Goal: Navigation & Orientation: Find specific page/section

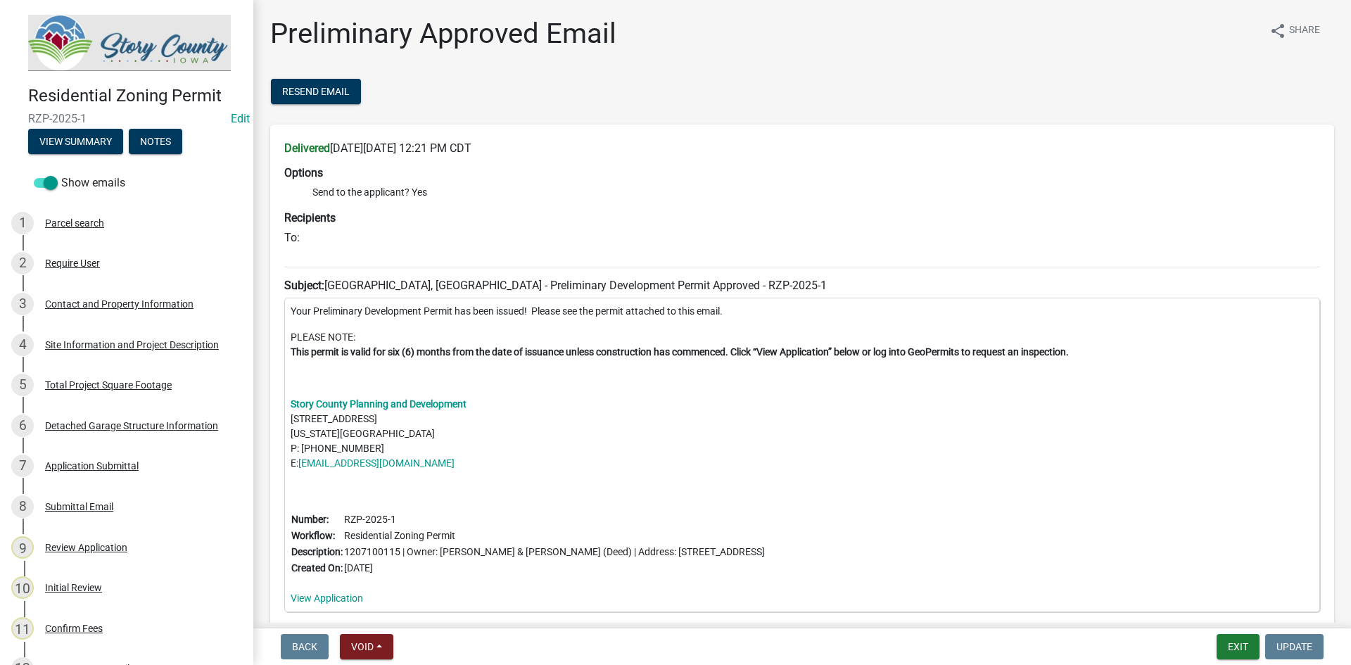
scroll to position [774, 0]
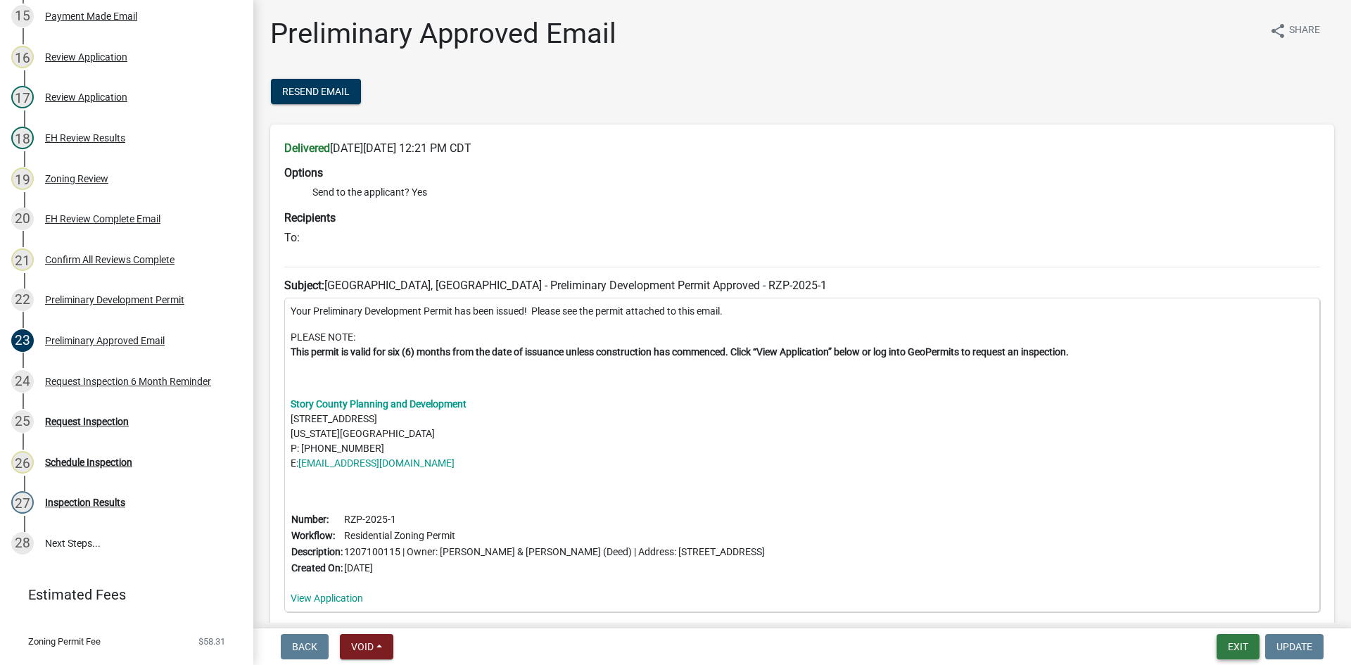
click at [1241, 637] on button "Exit" at bounding box center [1237, 646] width 43 height 25
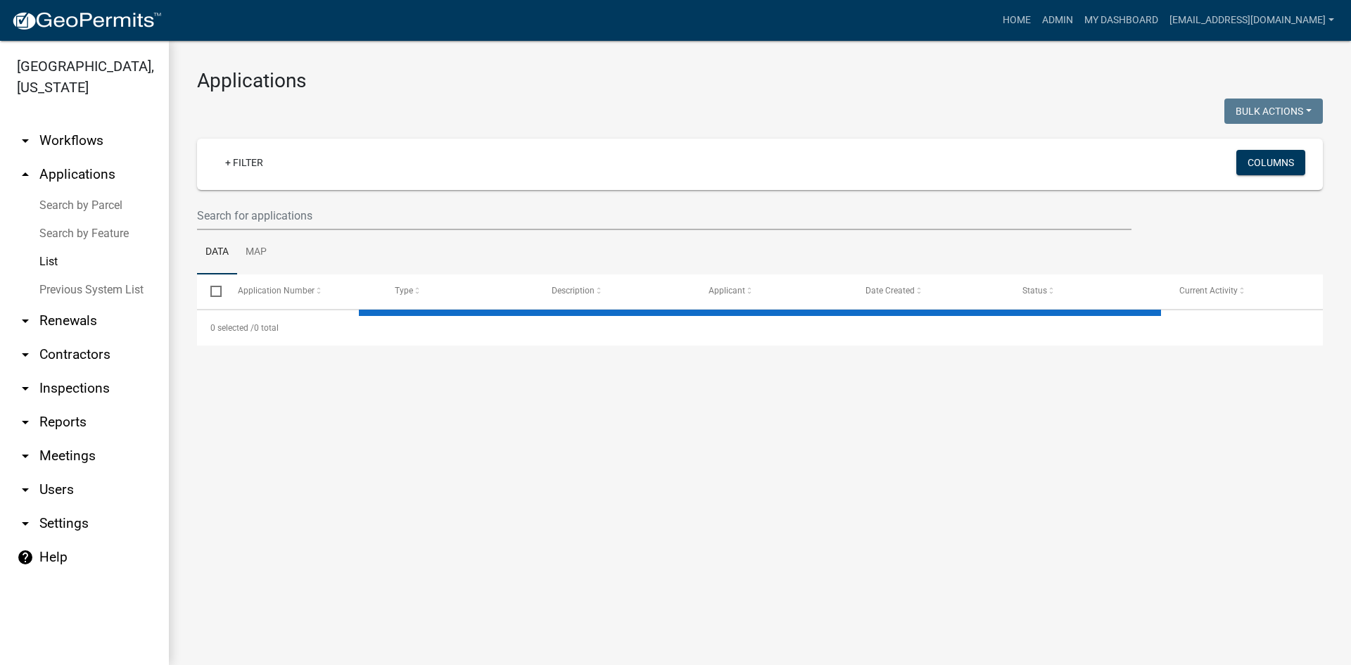
select select "3: 100"
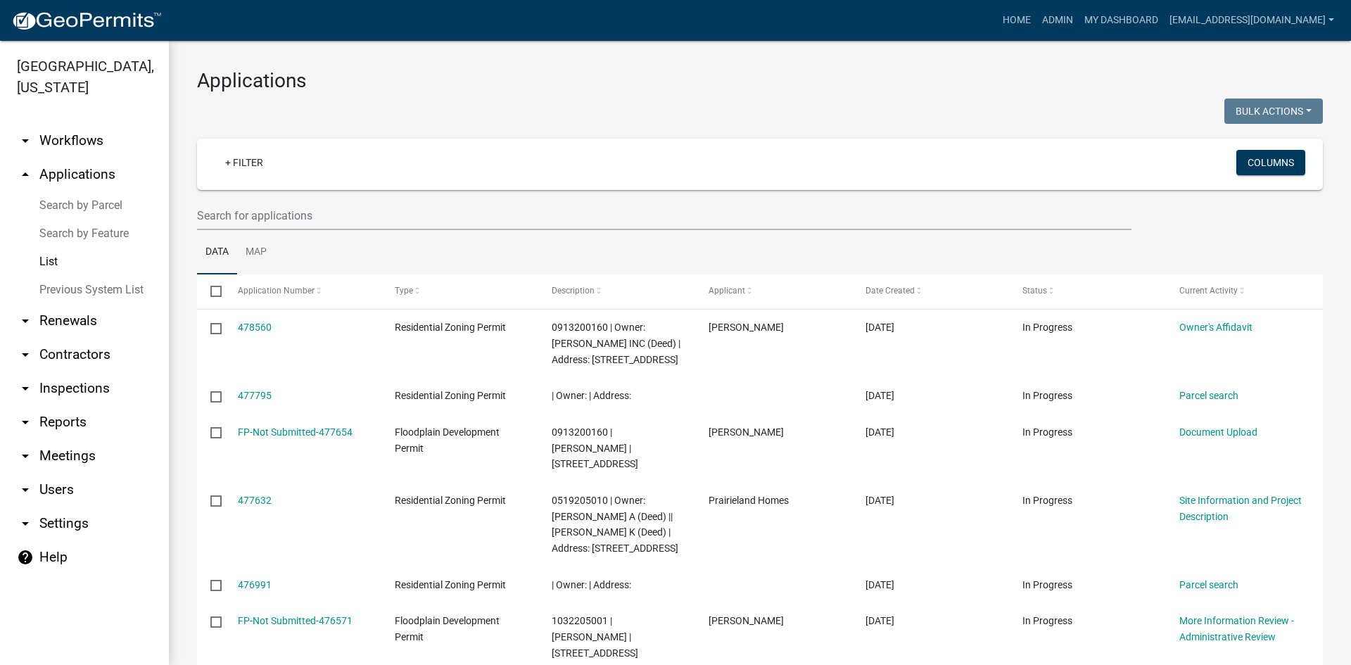
click at [53, 405] on link "arrow_drop_down Reports" at bounding box center [84, 422] width 169 height 34
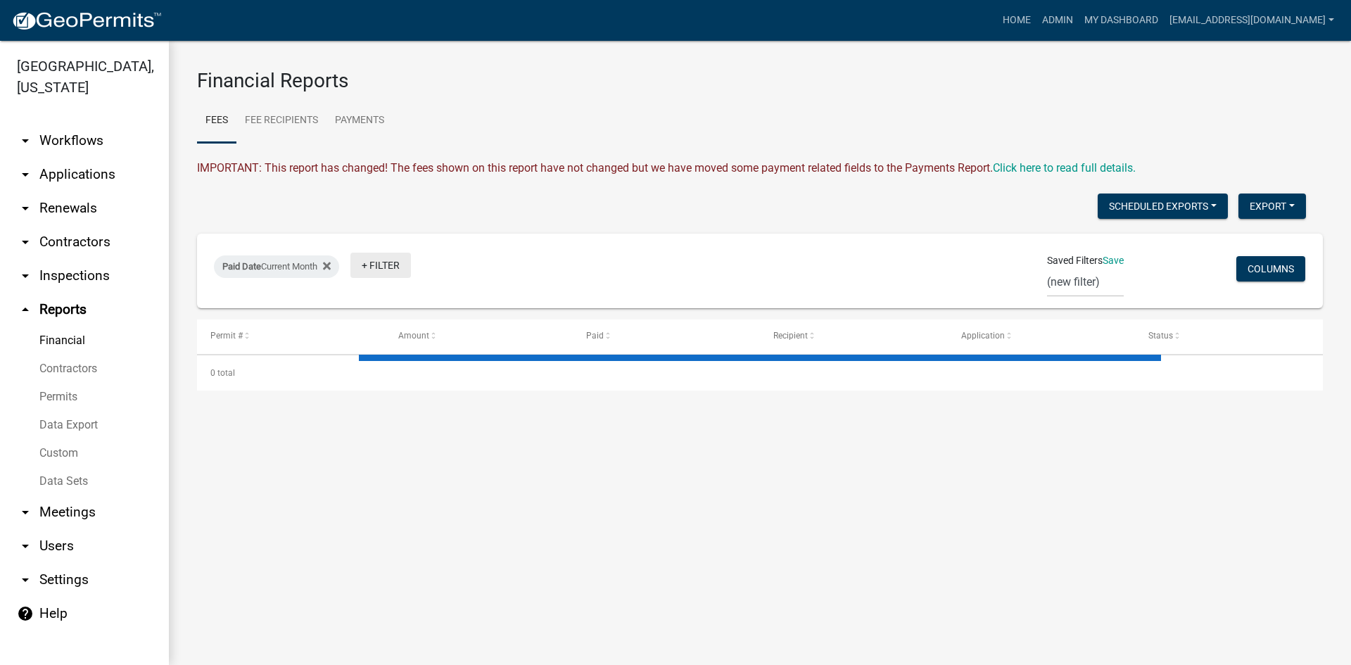
click at [367, 262] on link "+ Filter" at bounding box center [380, 265] width 60 height 25
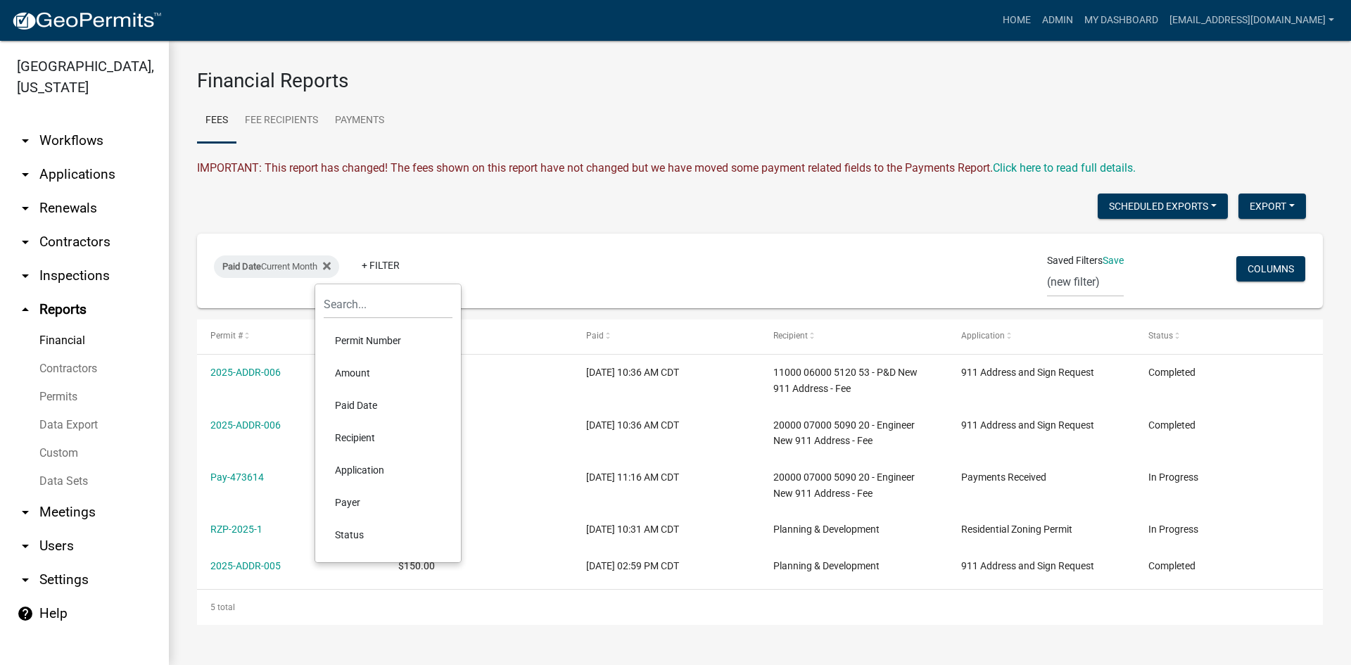
click at [548, 240] on div "Paid Date Current Month + Filter Saved Filters Save (new filter) Columns" at bounding box center [759, 271] width 1113 height 75
click at [70, 383] on link "Permits" at bounding box center [84, 397] width 169 height 28
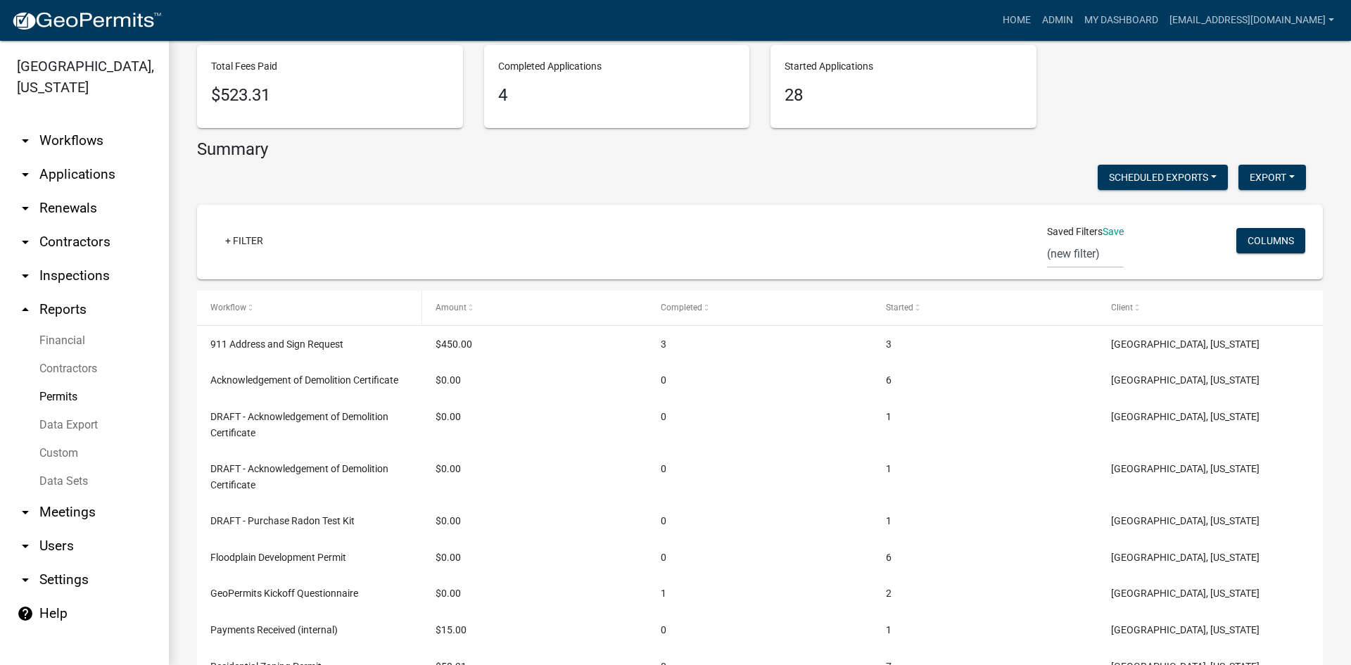
scroll to position [211, 0]
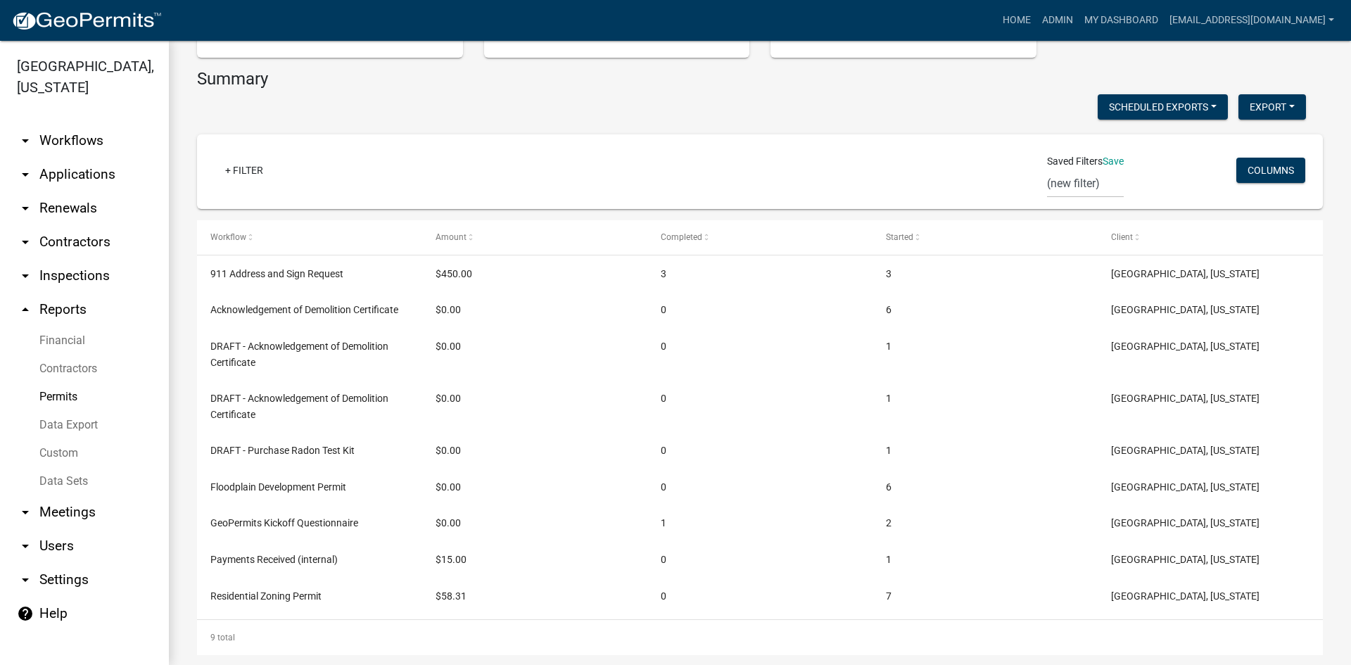
click at [51, 467] on link "Data Sets" at bounding box center [84, 481] width 169 height 28
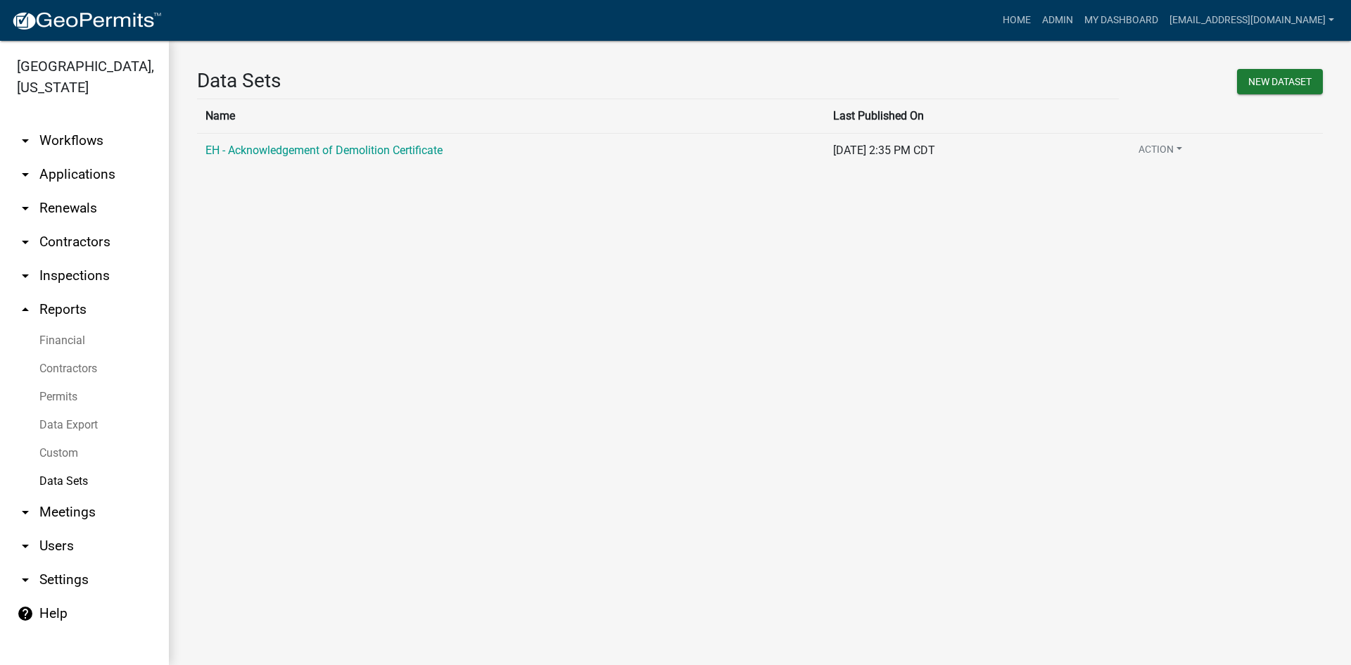
click at [60, 439] on link "Custom" at bounding box center [84, 453] width 169 height 28
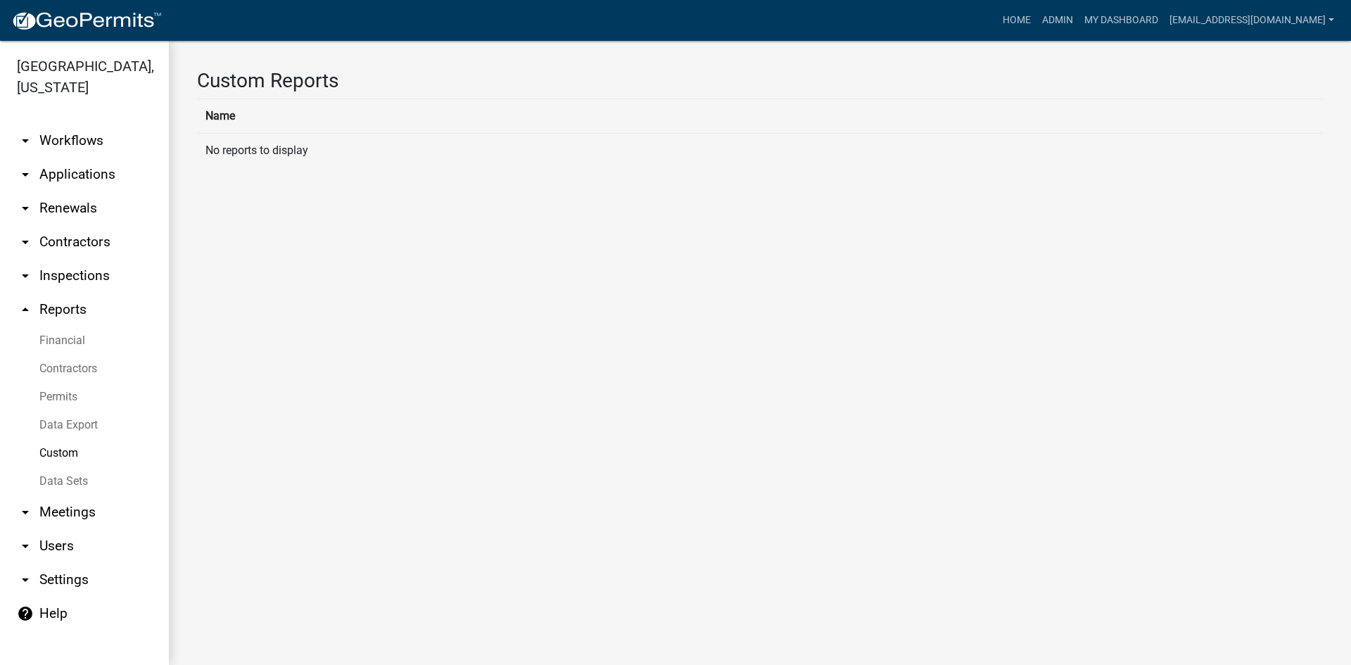
click at [78, 411] on link "Data Export" at bounding box center [84, 425] width 169 height 28
click at [65, 326] on link "Financial" at bounding box center [84, 340] width 169 height 28
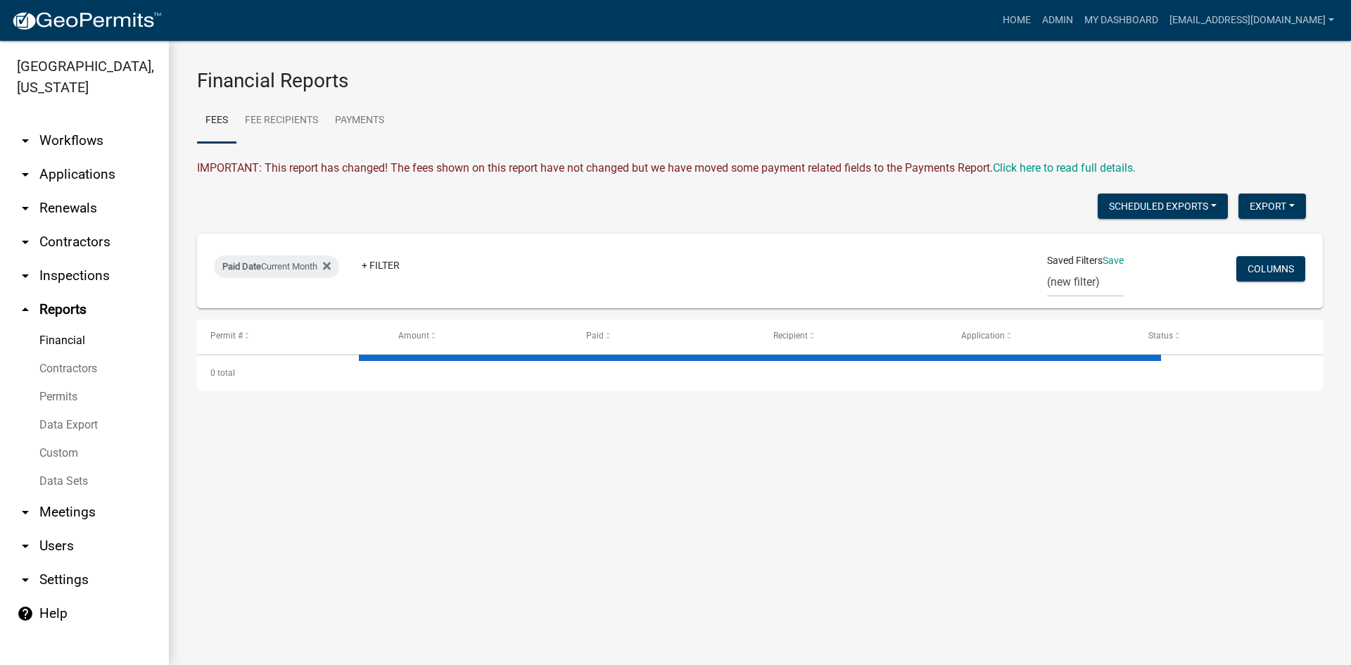
click at [65, 495] on link "arrow_drop_down Meetings" at bounding box center [84, 512] width 169 height 34
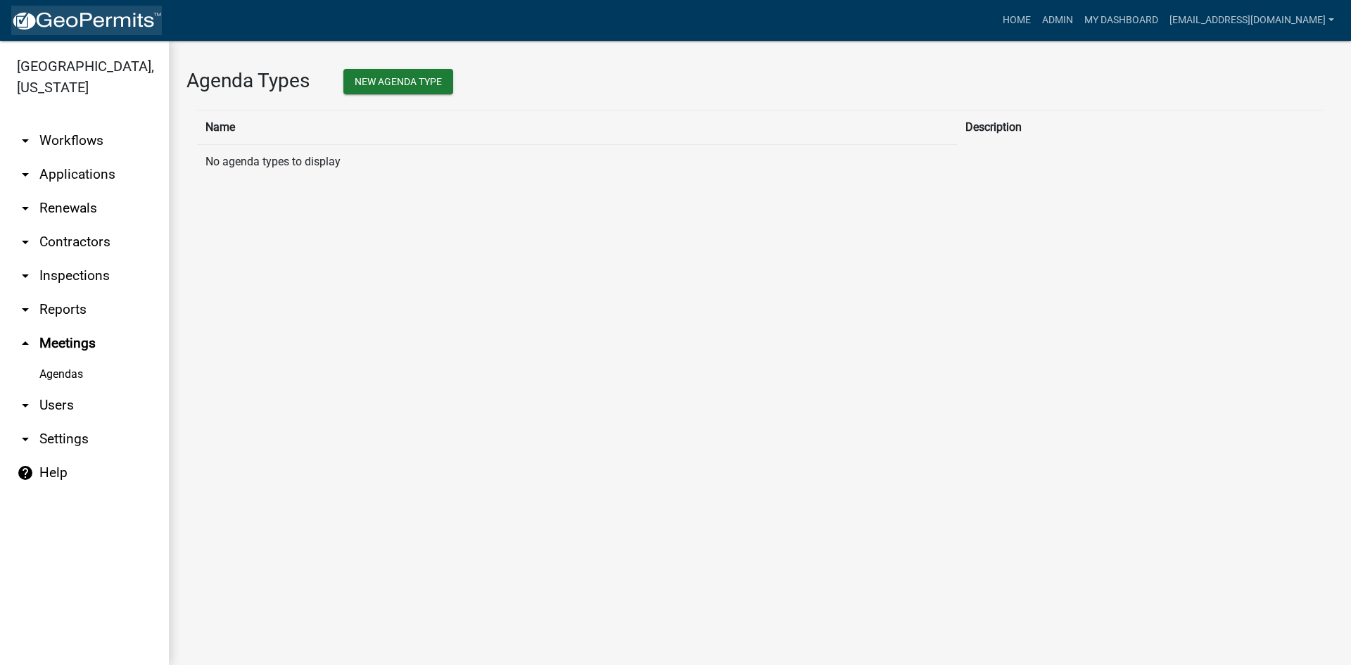
click at [100, 20] on img at bounding box center [86, 21] width 151 height 21
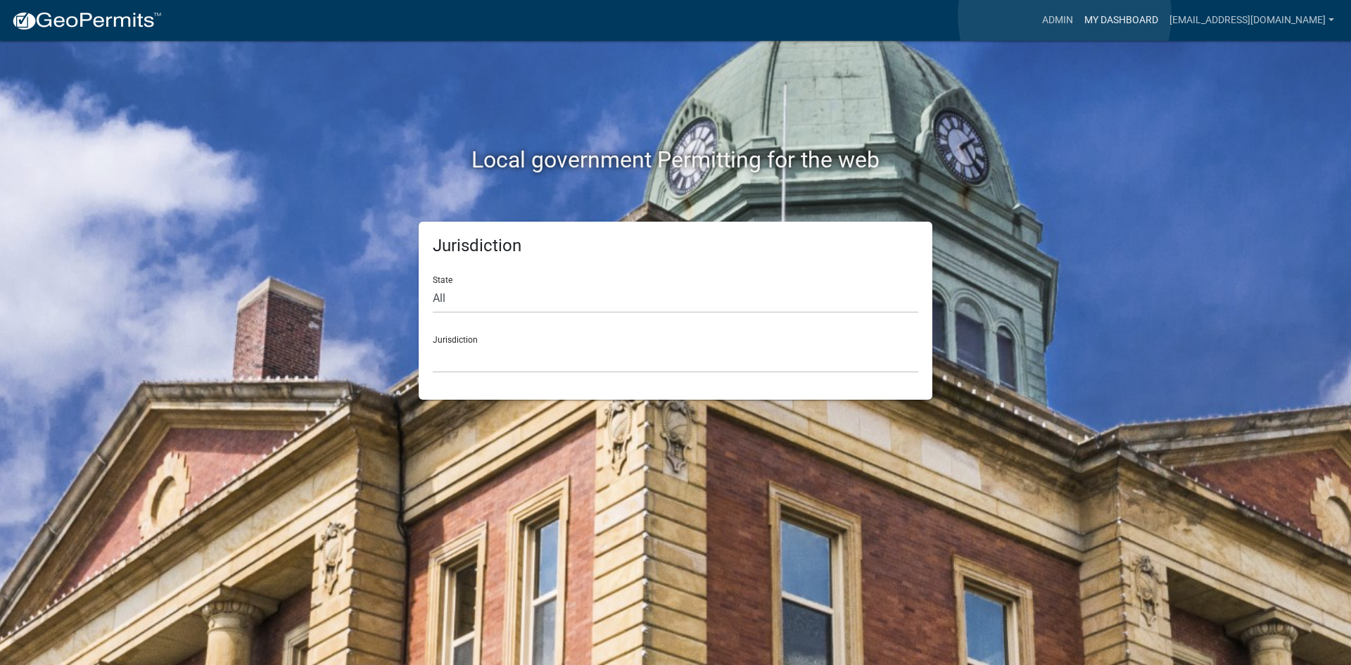
click at [1078, 15] on link "My Dashboard" at bounding box center [1120, 20] width 85 height 27
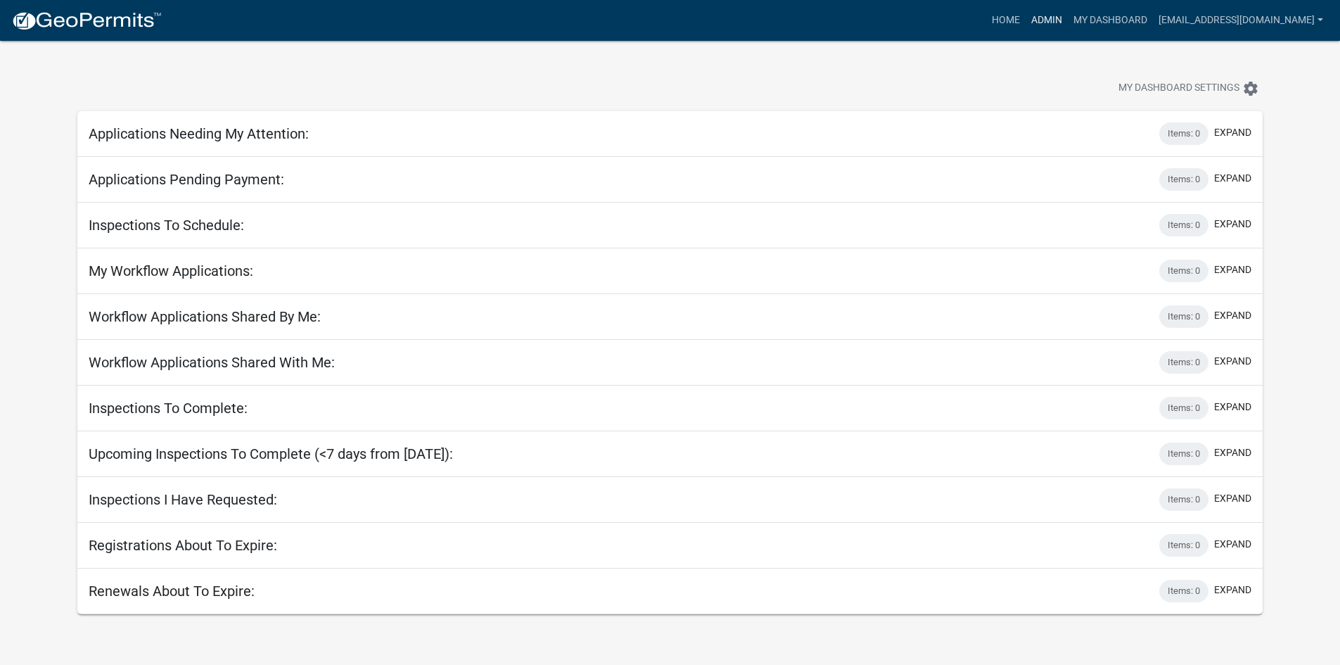
click at [1026, 20] on link "Admin" at bounding box center [1047, 20] width 42 height 27
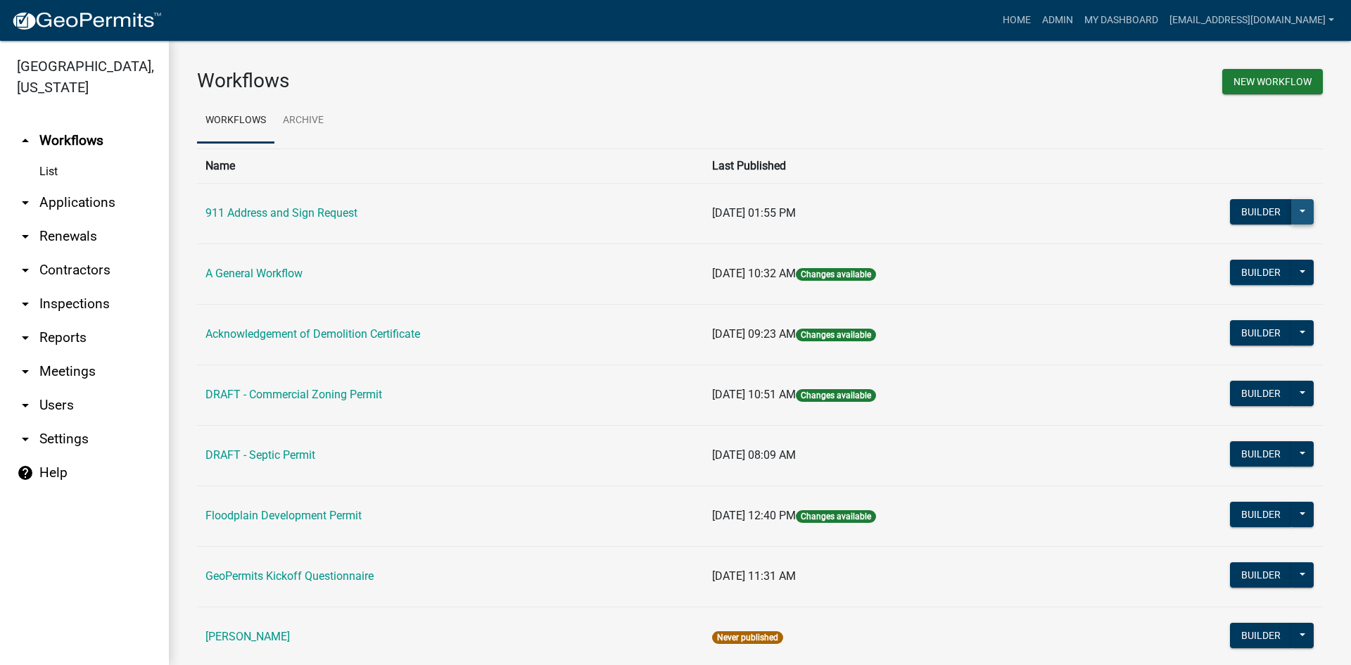
click at [1296, 208] on button at bounding box center [1302, 211] width 23 height 25
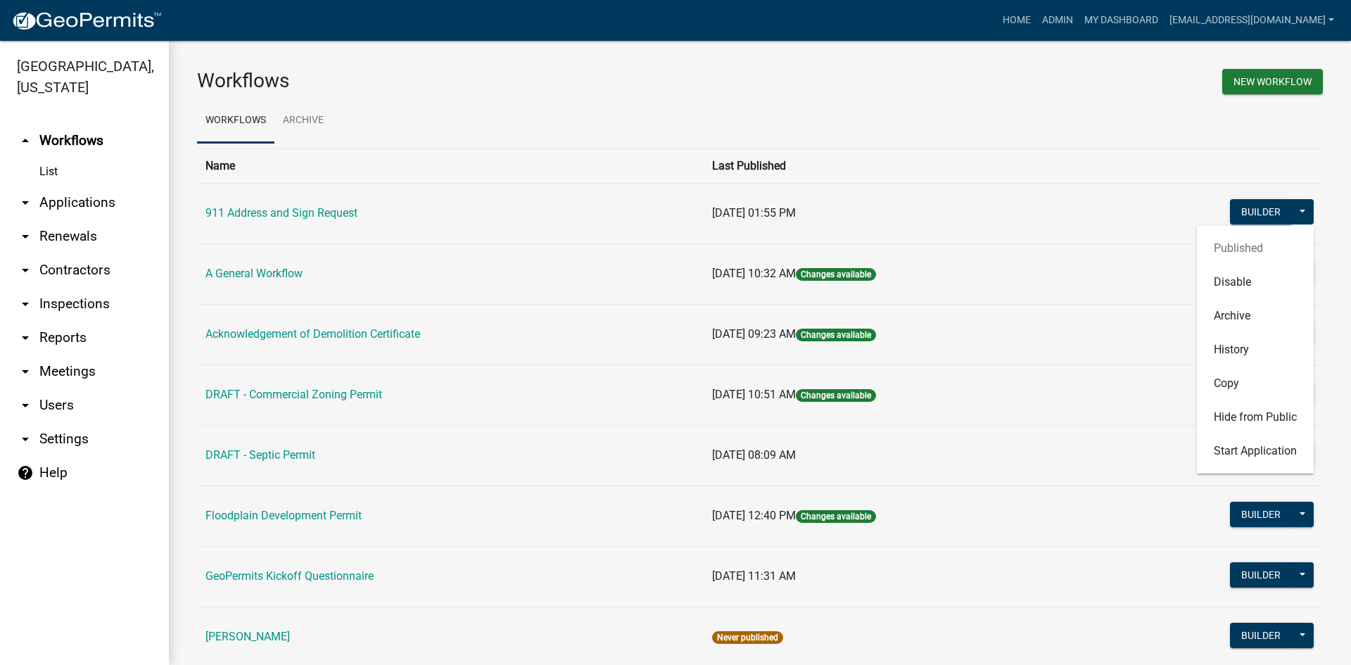
click at [1005, 155] on th "Last Published" at bounding box center [901, 165] width 396 height 34
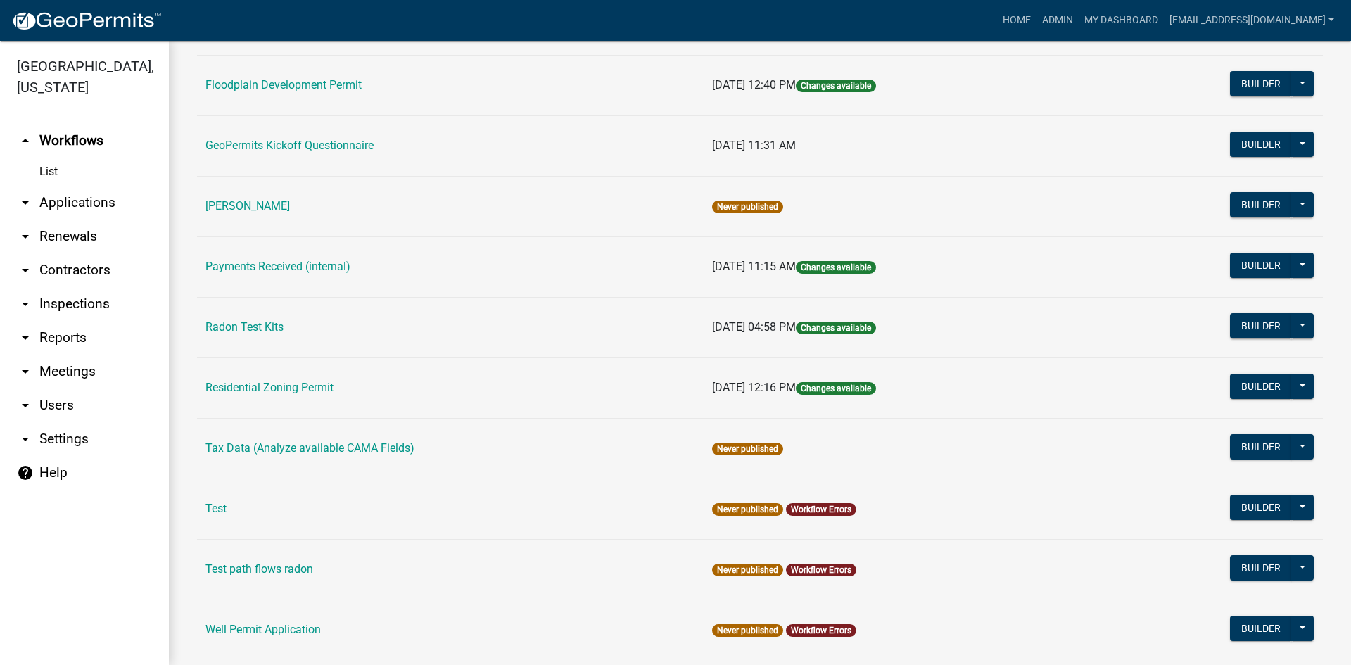
scroll to position [465, 0]
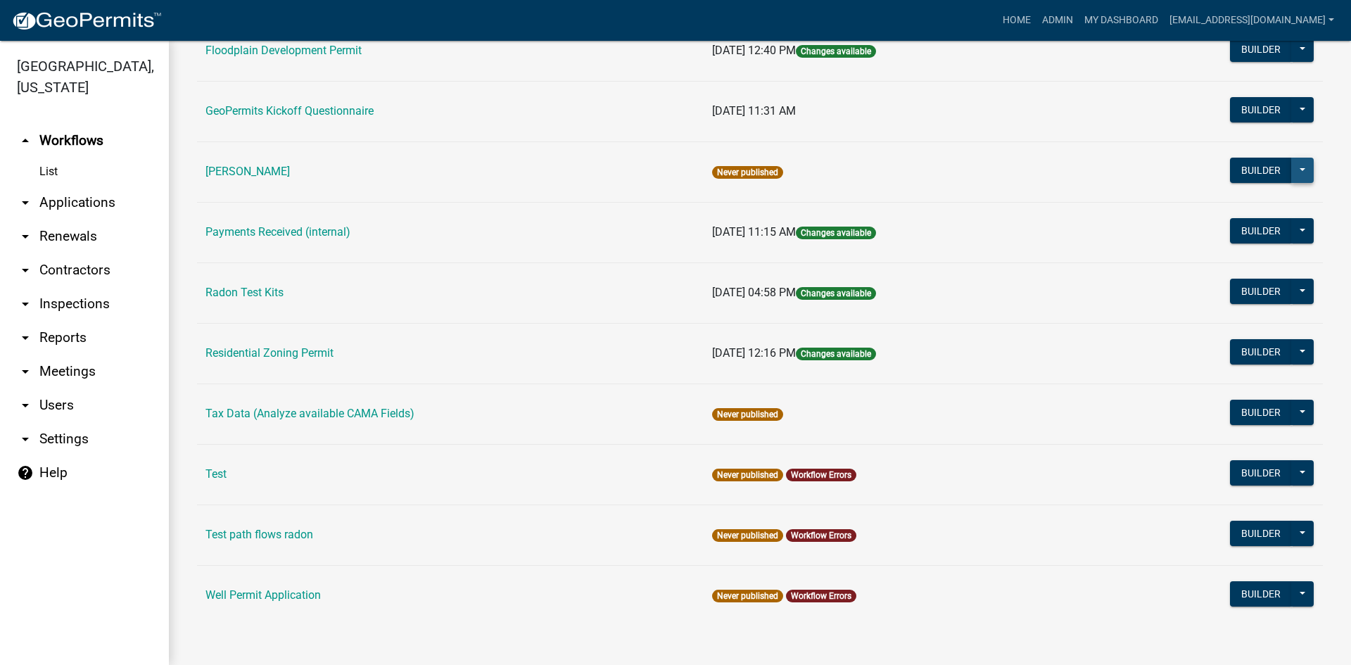
click at [1298, 169] on button at bounding box center [1302, 170] width 23 height 25
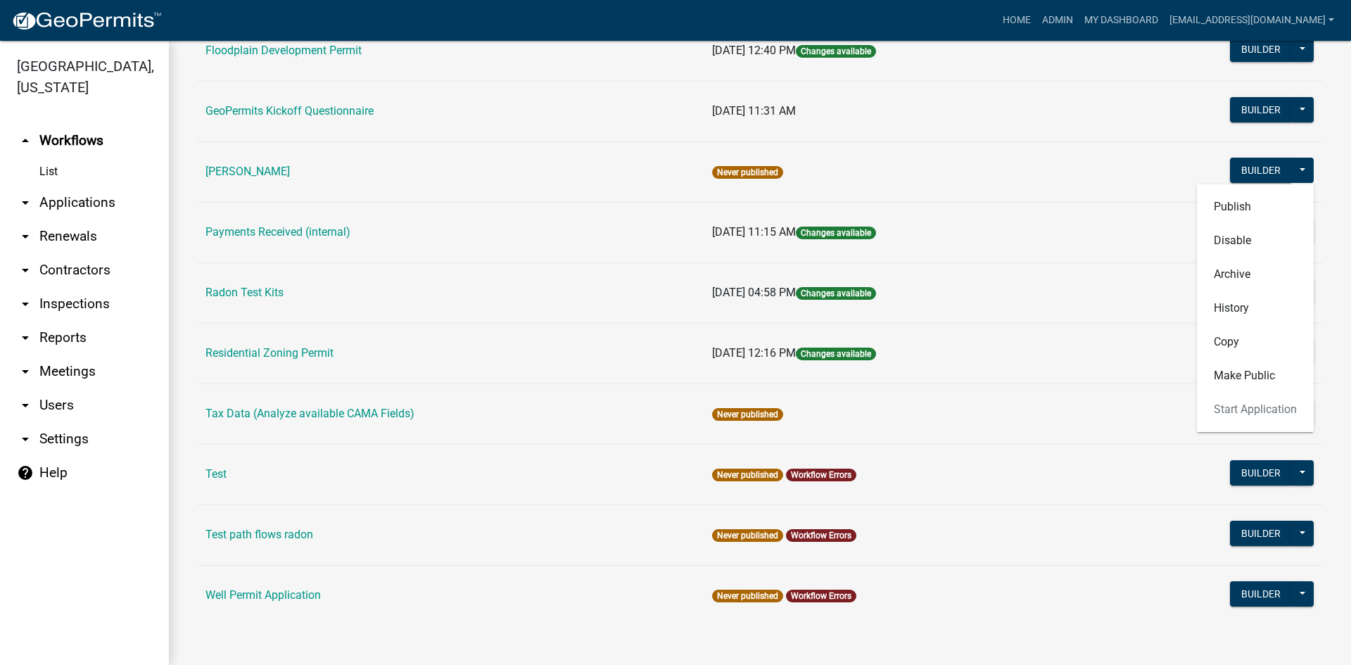
click at [1160, 69] on td "Builder Publish Disable Archive History Copy Hide from Public Start Application" at bounding box center [1210, 50] width 223 height 60
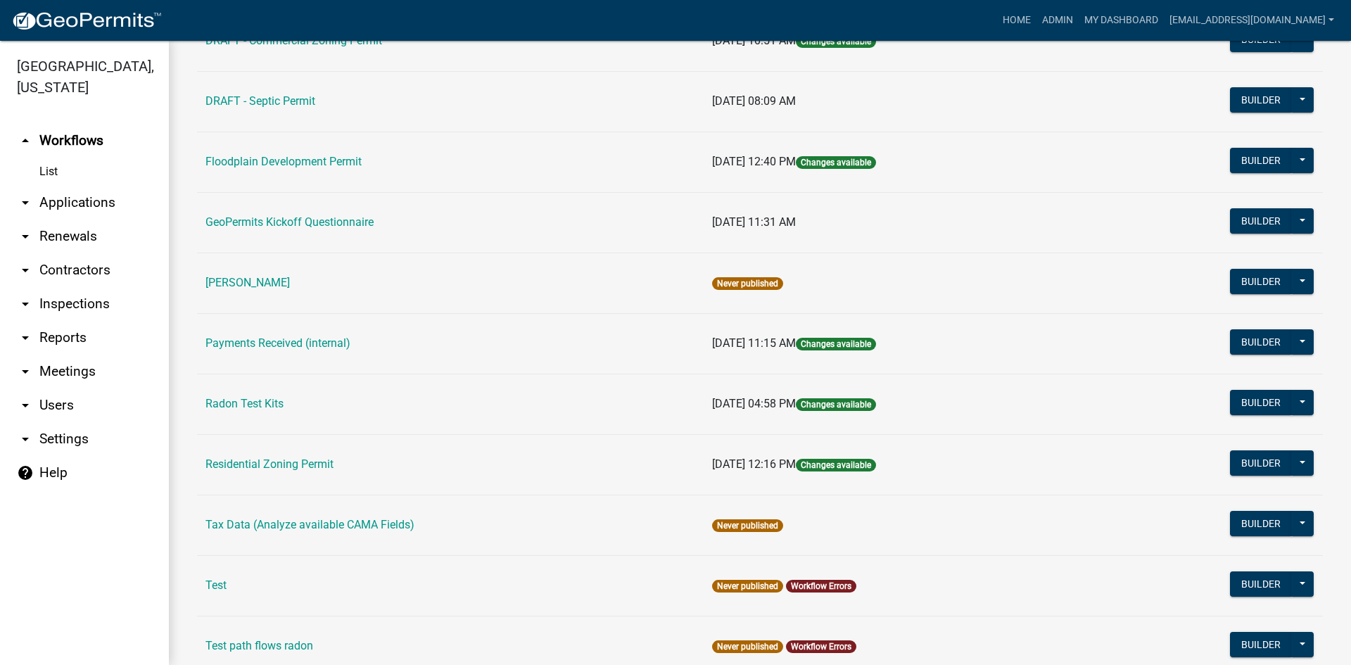
scroll to position [0, 0]
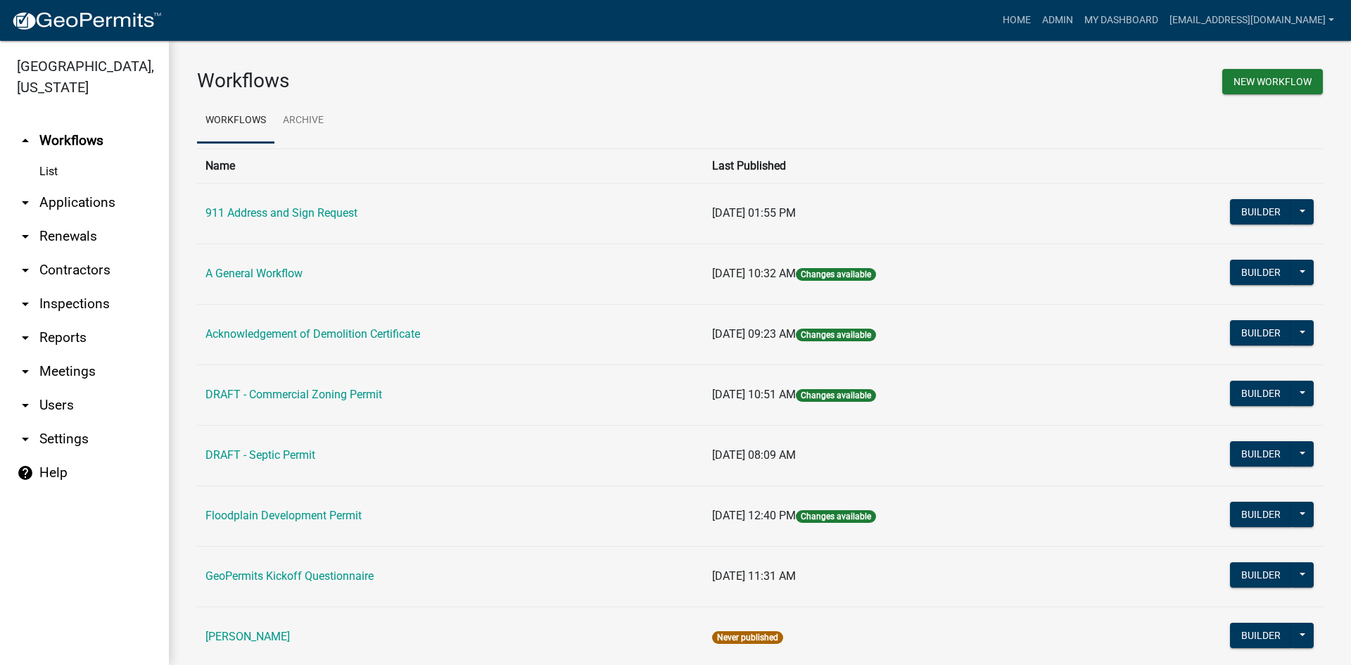
click at [817, 265] on td "[DATE] 10:32 AM Changes available" at bounding box center [901, 273] width 396 height 60
click at [92, 287] on link "arrow_drop_down Inspections" at bounding box center [84, 304] width 169 height 34
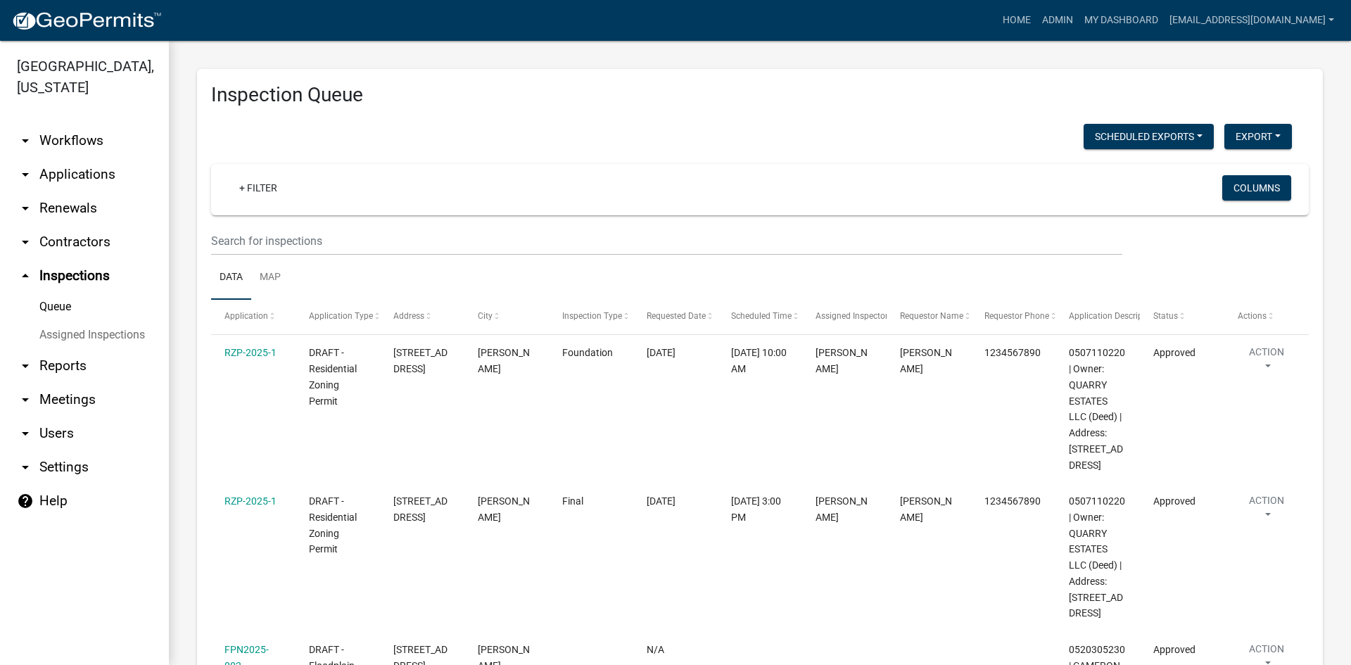
click at [41, 293] on link "Queue" at bounding box center [84, 307] width 169 height 28
click at [50, 321] on link "Assigned Inspections" at bounding box center [84, 335] width 169 height 28
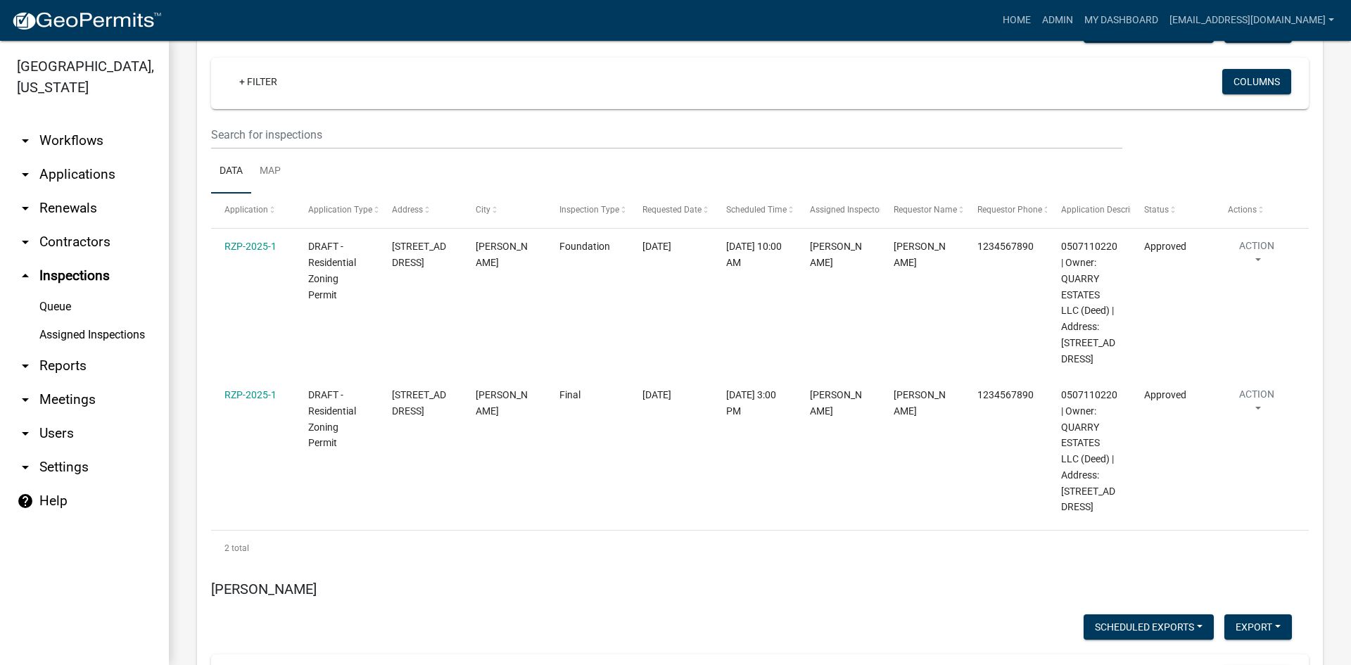
scroll to position [422, 0]
